Goal: Check status: Check status

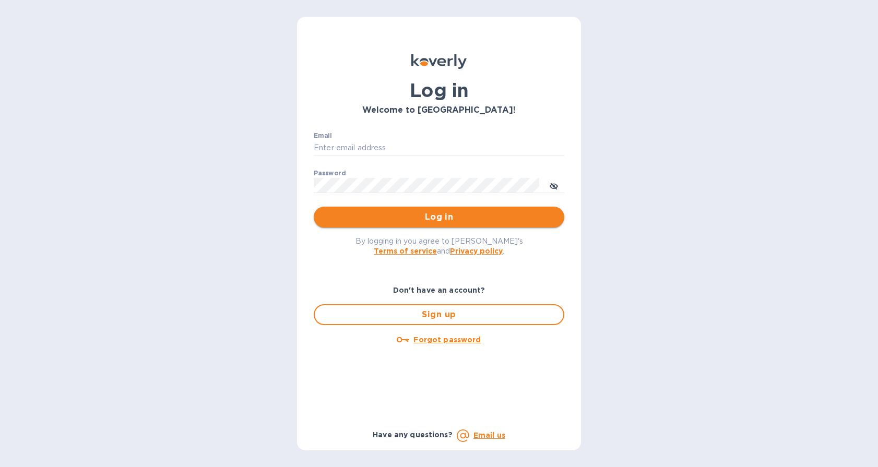
type input "[EMAIL_ADDRESS][DOMAIN_NAME]"
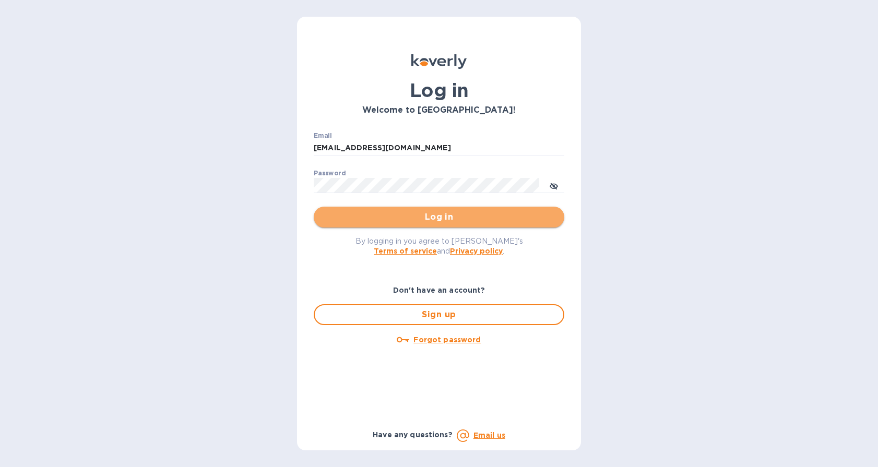
click at [429, 212] on span "Log in" at bounding box center [439, 217] width 234 height 13
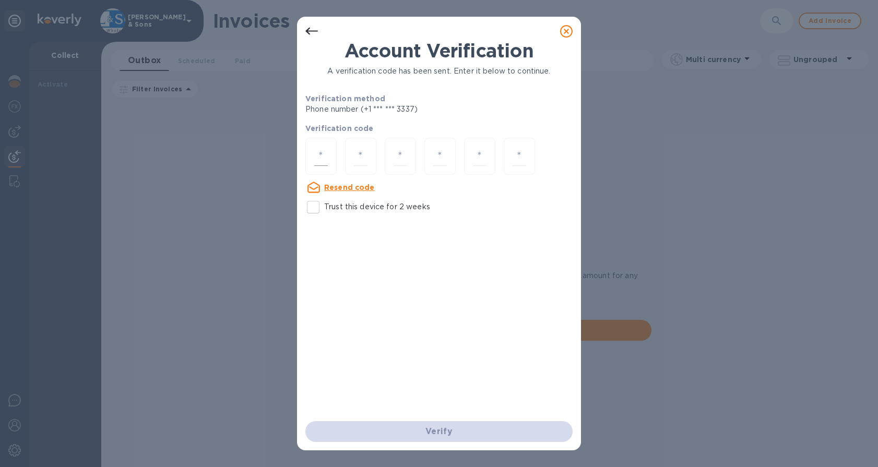
click at [323, 149] on input "number" at bounding box center [321, 156] width 14 height 19
type input "6"
type input "3"
type input "5"
type input "2"
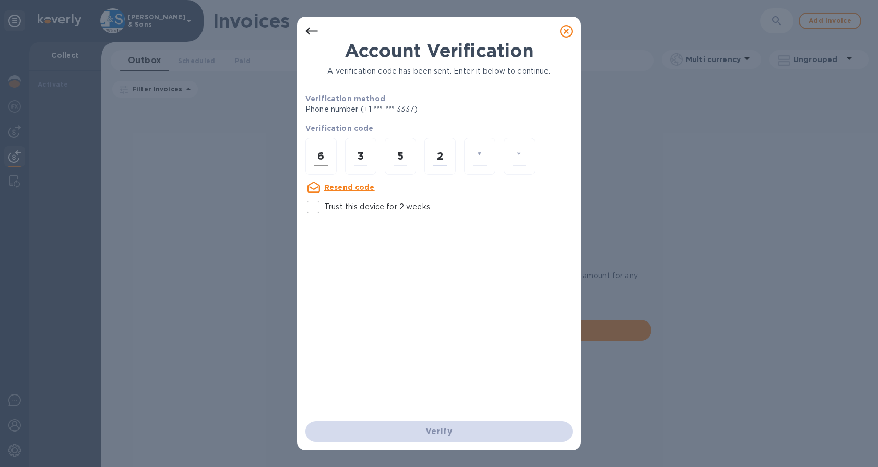
type input "5"
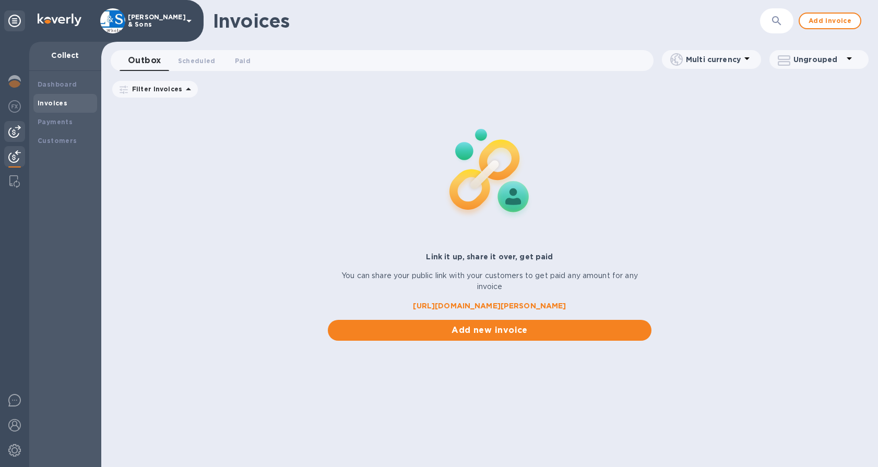
click at [11, 125] on div at bounding box center [14, 131] width 21 height 21
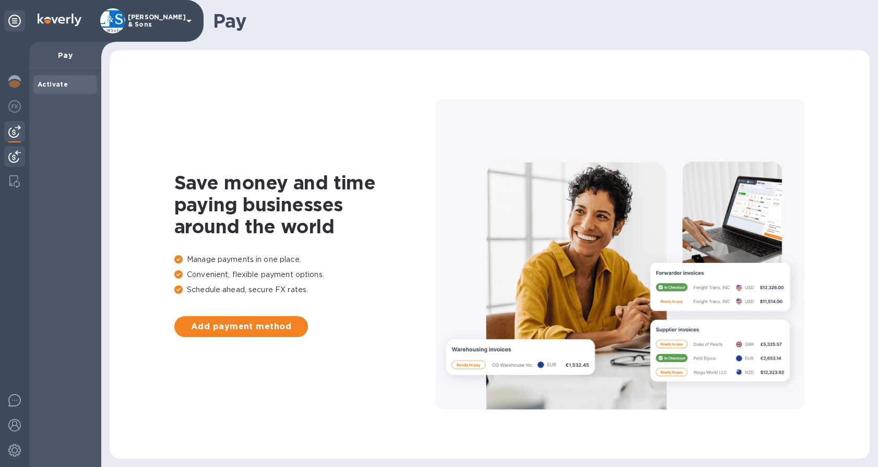
click at [11, 158] on img at bounding box center [14, 156] width 13 height 13
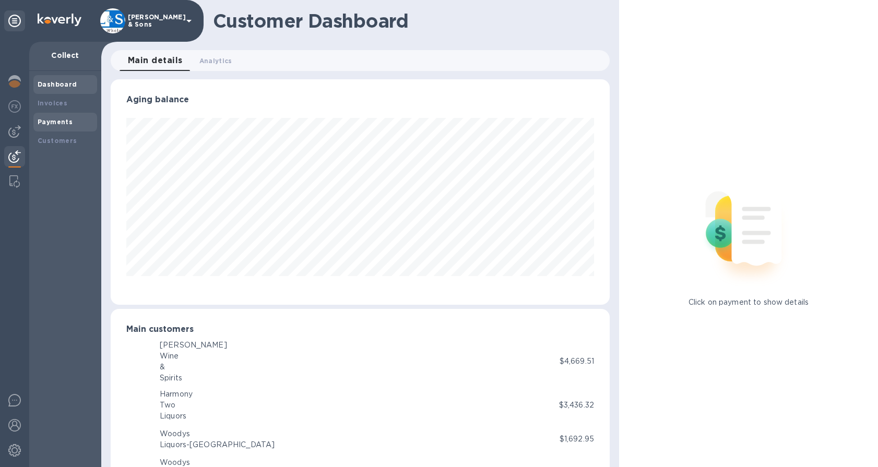
scroll to position [521827, 521558]
click at [63, 100] on b "Invoices" at bounding box center [53, 103] width 30 height 8
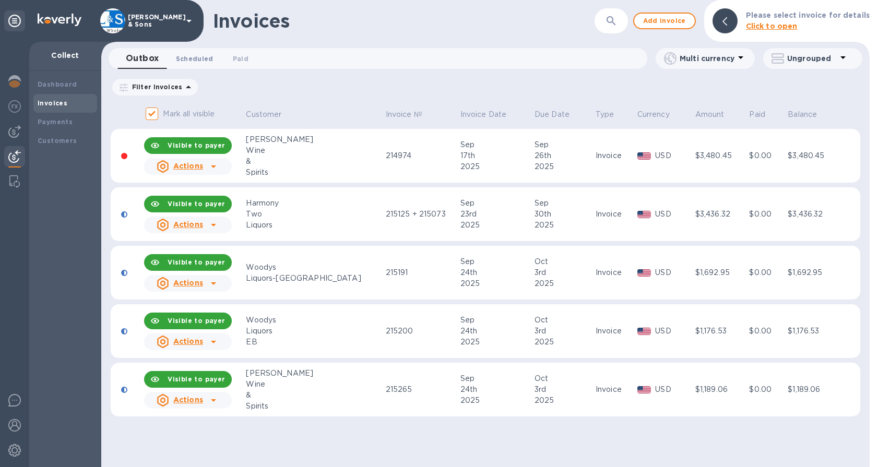
click at [198, 59] on span "Scheduled 0" at bounding box center [195, 58] width 38 height 11
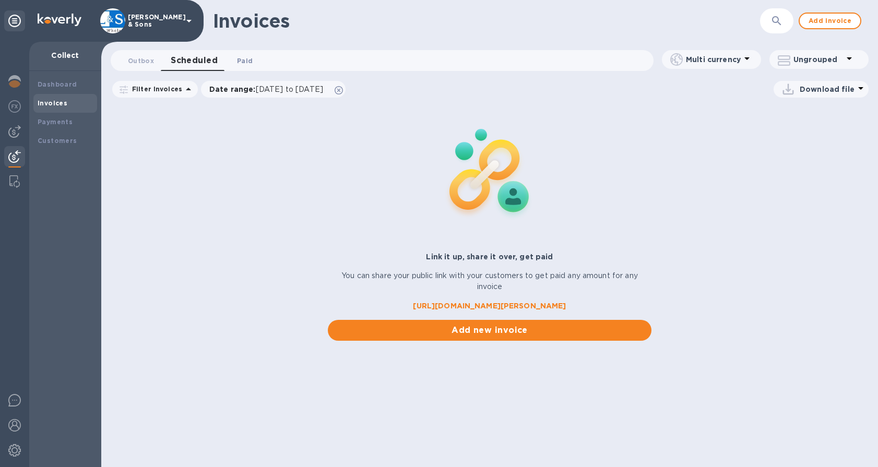
click at [242, 62] on span "Paid 0" at bounding box center [245, 60] width 16 height 11
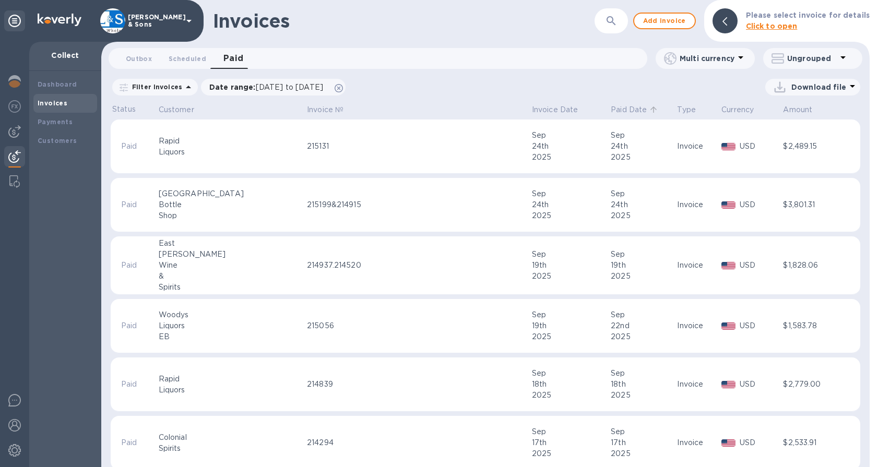
click at [611, 111] on p "Paid Date" at bounding box center [629, 109] width 36 height 11
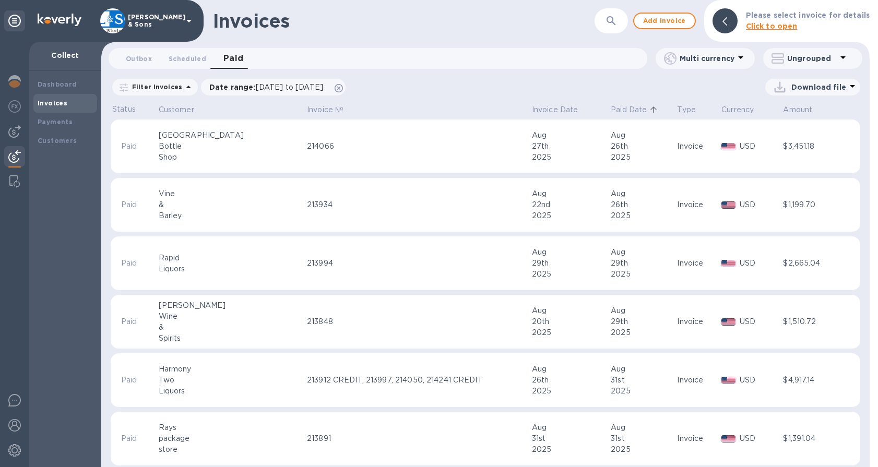
click at [611, 111] on p "Paid Date" at bounding box center [629, 109] width 36 height 11
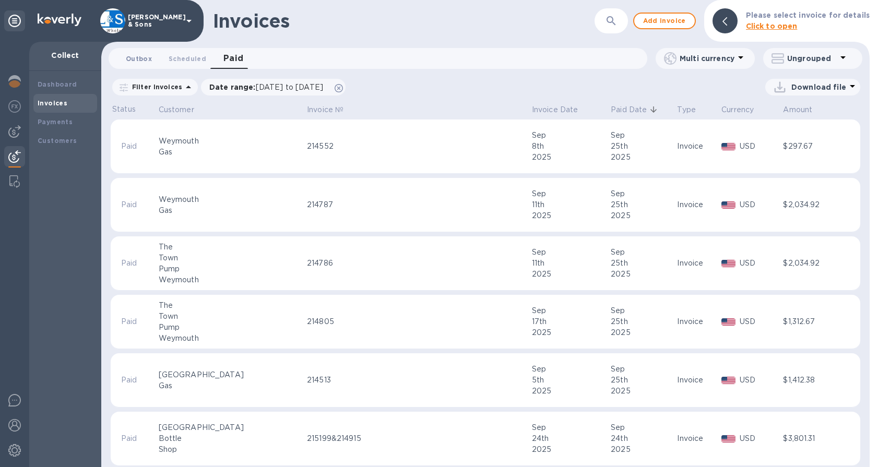
click at [144, 57] on span "Outbox 0" at bounding box center [139, 58] width 26 height 11
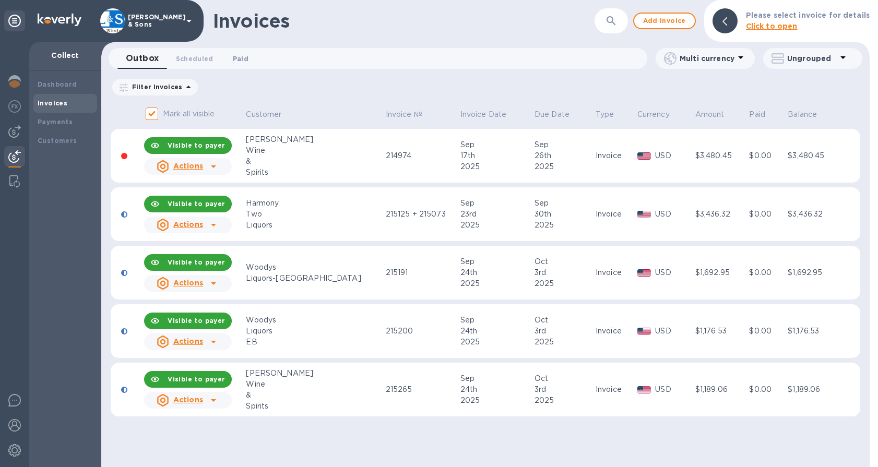
click at [240, 58] on span "Paid 0" at bounding box center [241, 58] width 16 height 11
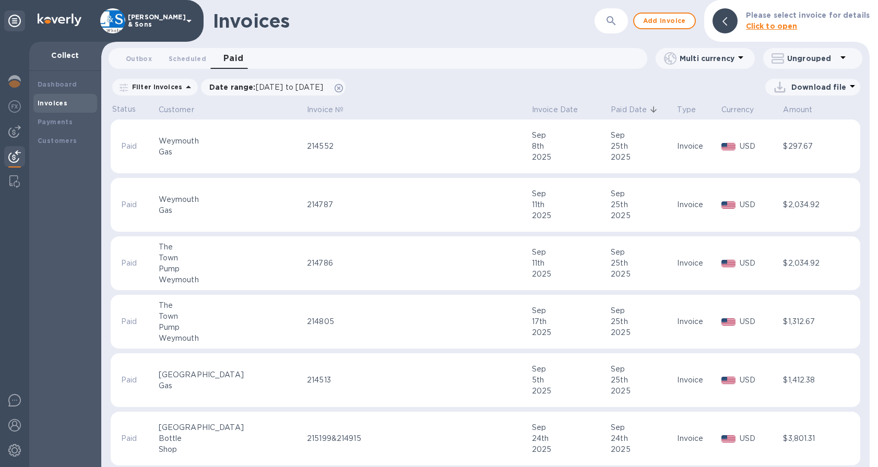
click at [163, 87] on p "Filter Invoices" at bounding box center [155, 86] width 54 height 9
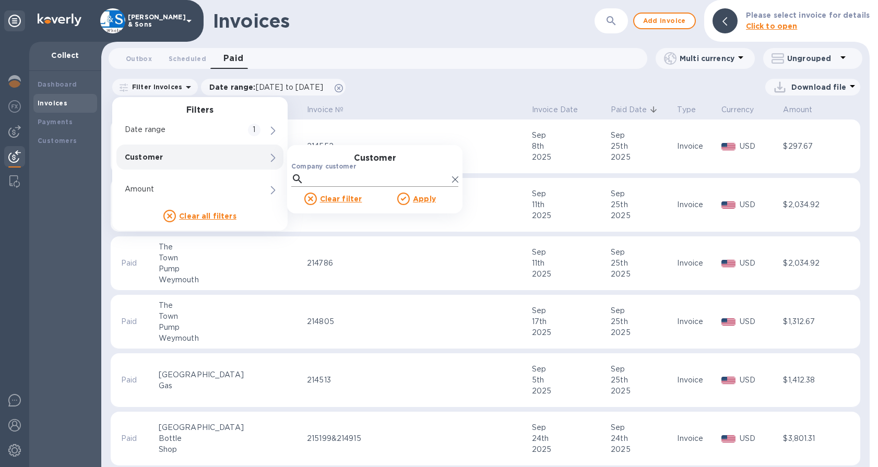
click at [332, 180] on input "Company customer" at bounding box center [378, 179] width 140 height 16
type input "vine"
click at [342, 203] on div "Vine & Barley" at bounding box center [375, 209] width 150 height 25
checkbox input "true"
